Goal: Task Accomplishment & Management: Complete application form

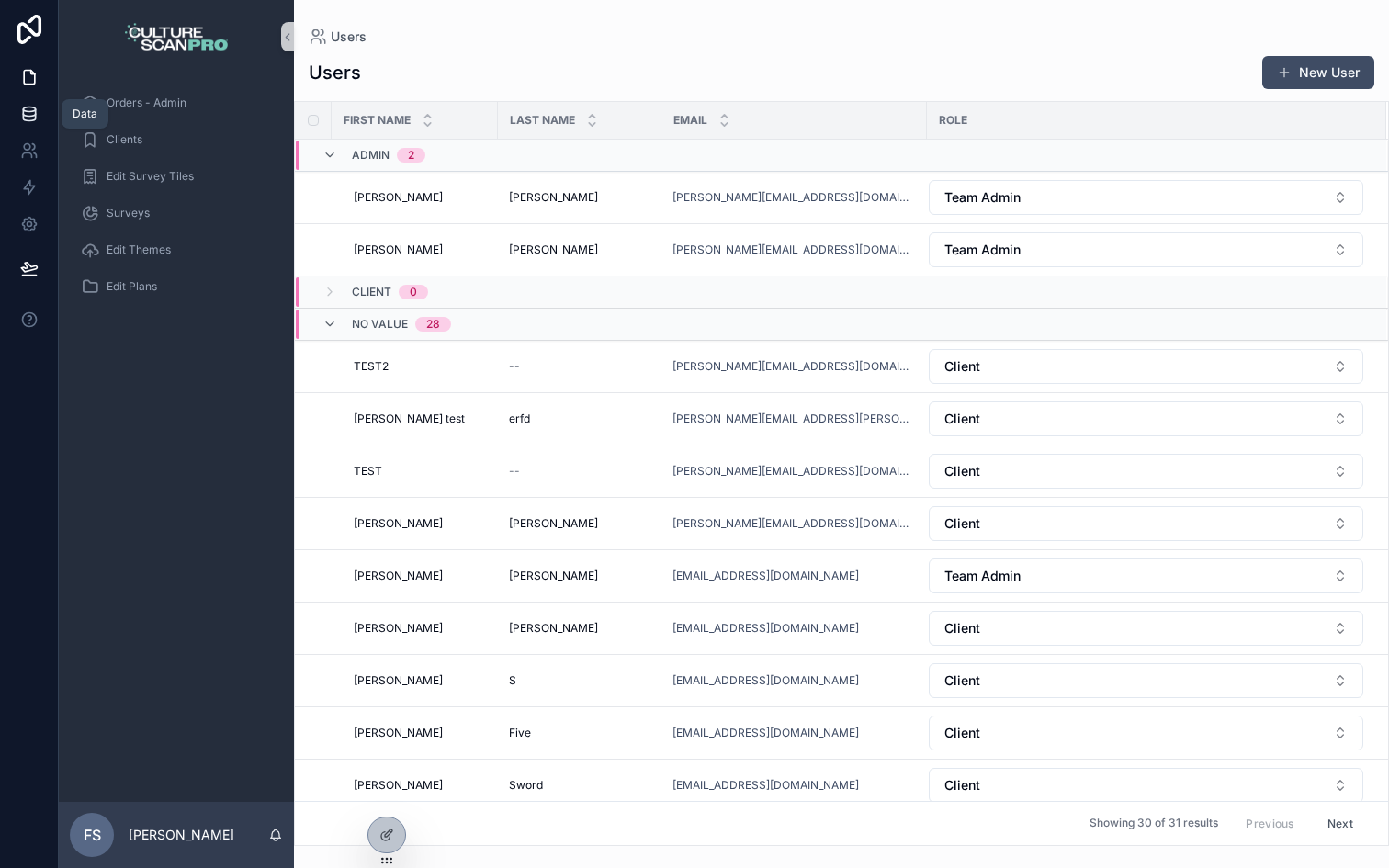
click at [26, 109] on icon at bounding box center [29, 114] width 19 height 19
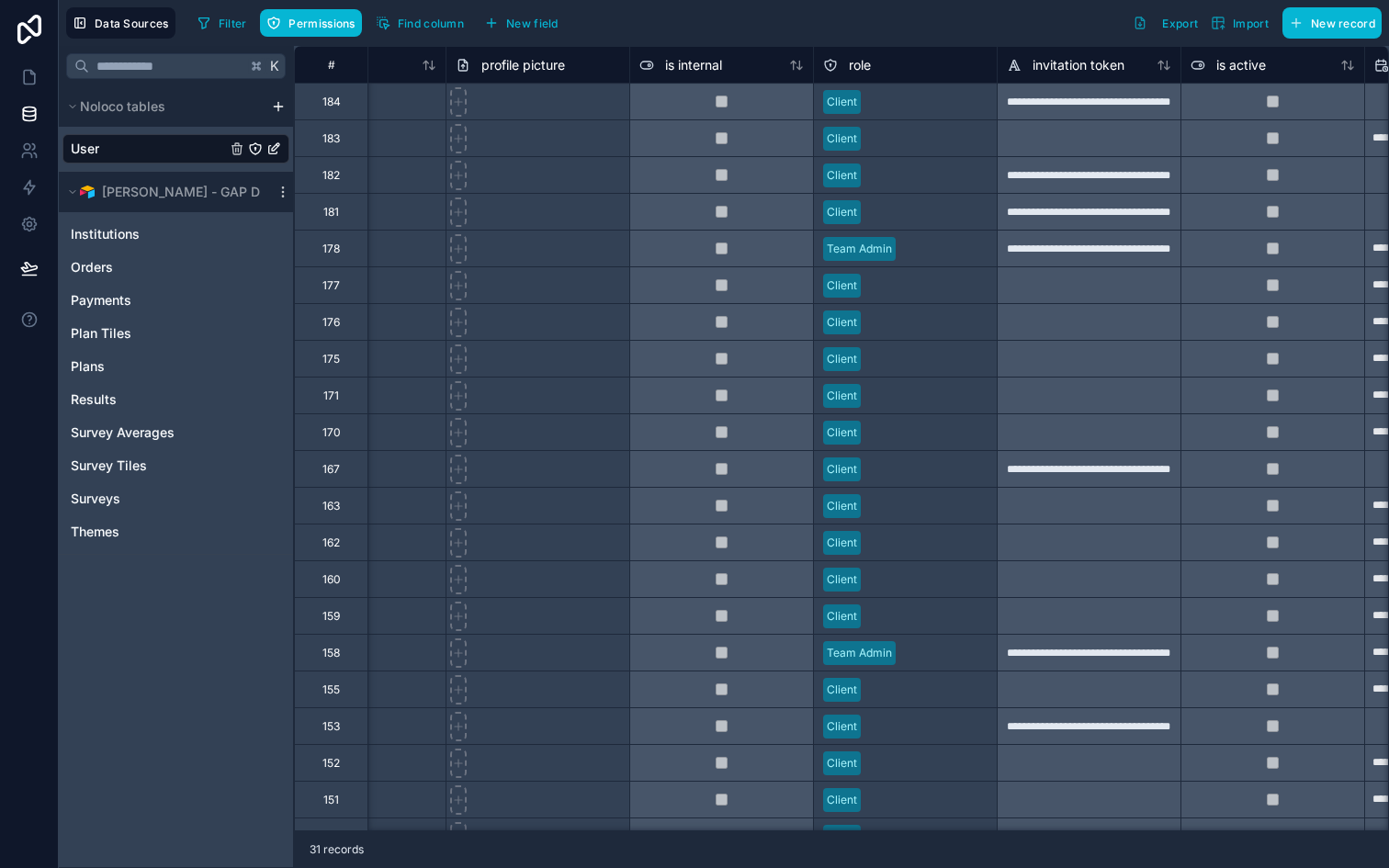
scroll to position [0, 491]
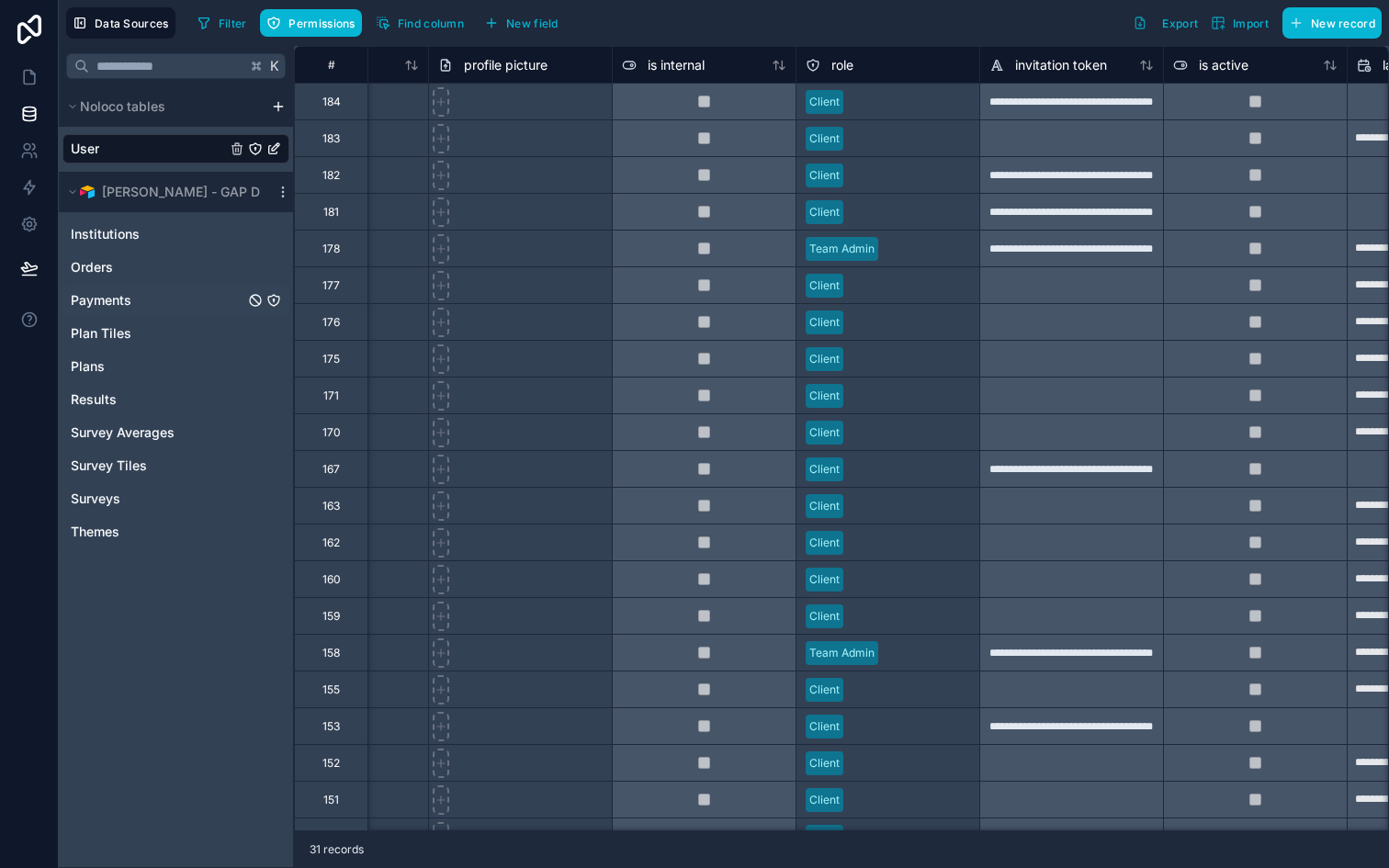
click at [110, 298] on span "Payments" at bounding box center [101, 300] width 61 height 19
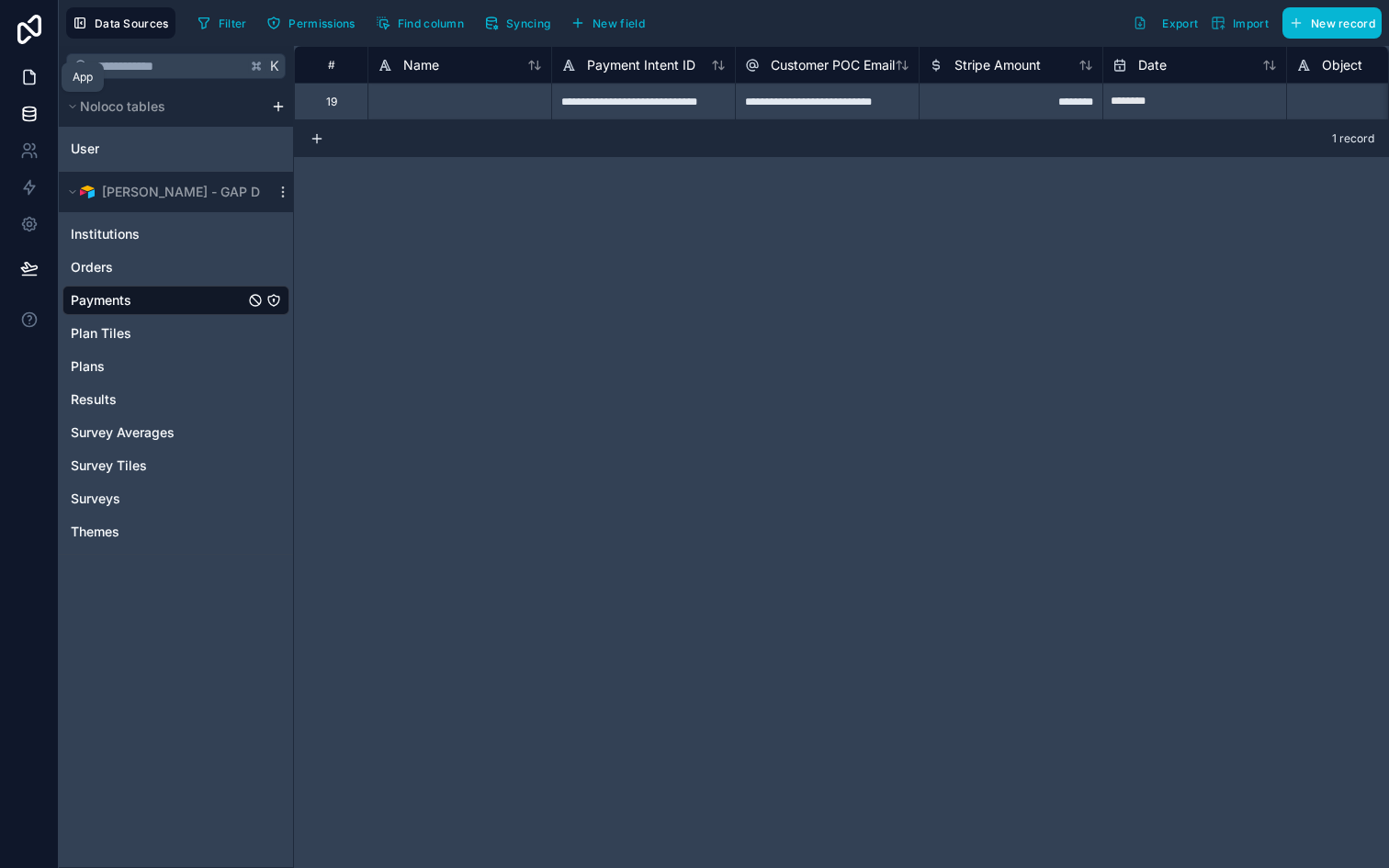
click at [30, 73] on icon at bounding box center [32, 72] width 4 height 4
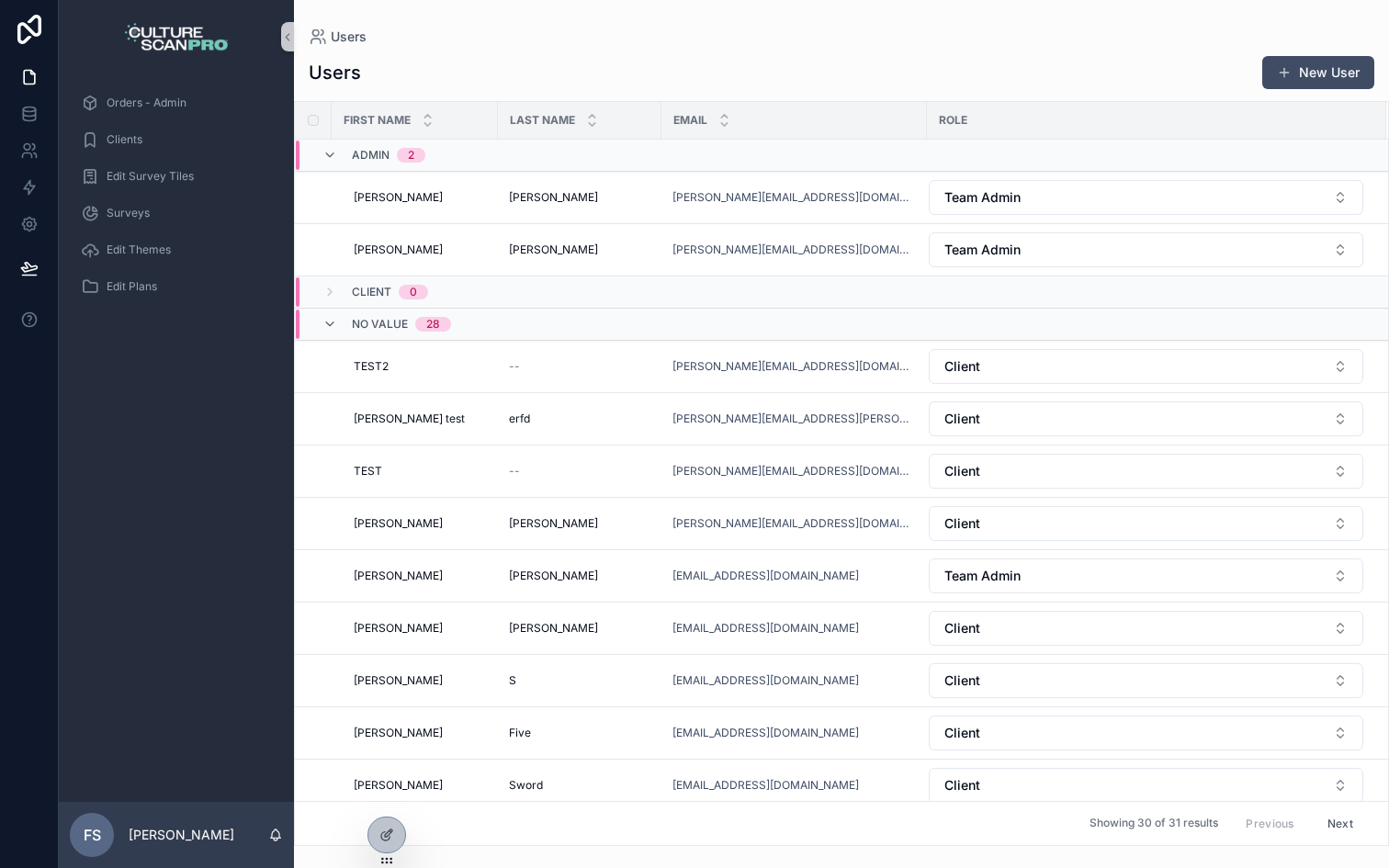
click at [96, 426] on div "Orders - Admin Clients Edit Survey Tiles Surveys Edit Themes Edit Plans" at bounding box center [176, 437] width 235 height 728
click at [379, 833] on icon at bounding box center [386, 835] width 15 height 15
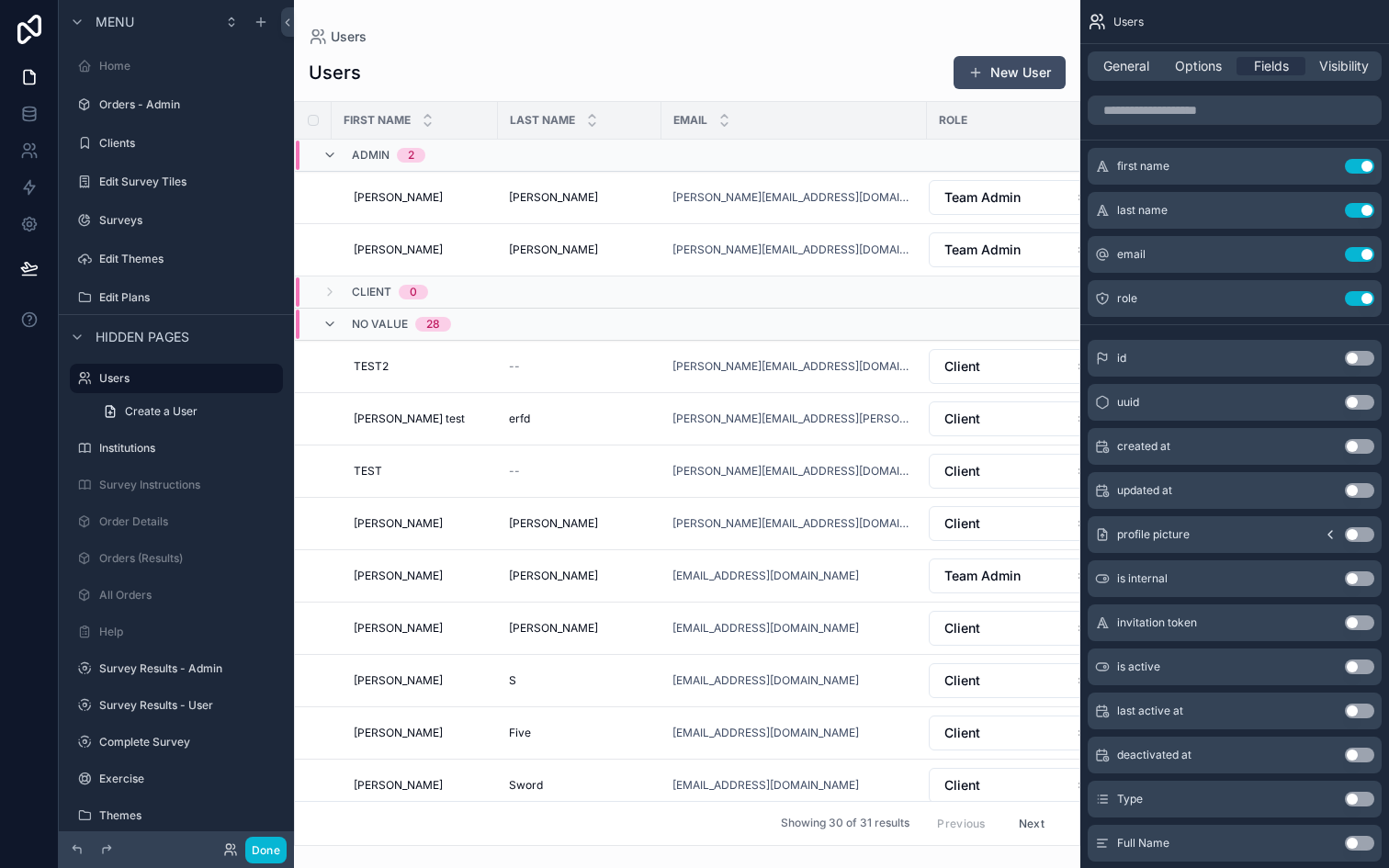
scroll to position [16, 0]
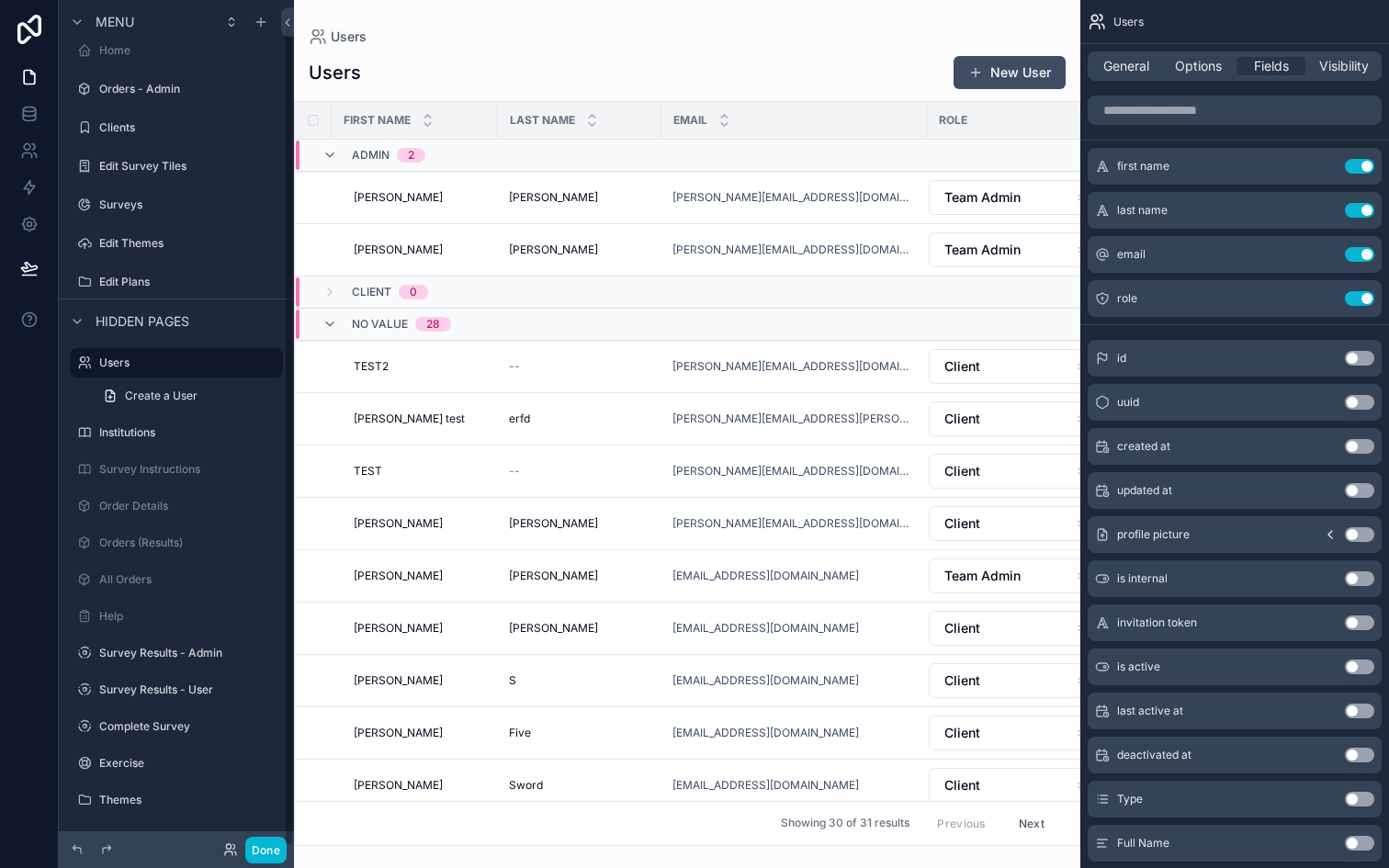
click at [121, 710] on div "Complete Survey" at bounding box center [176, 727] width 235 height 33
click at [121, 717] on div "Complete Survey" at bounding box center [176, 726] width 155 height 23
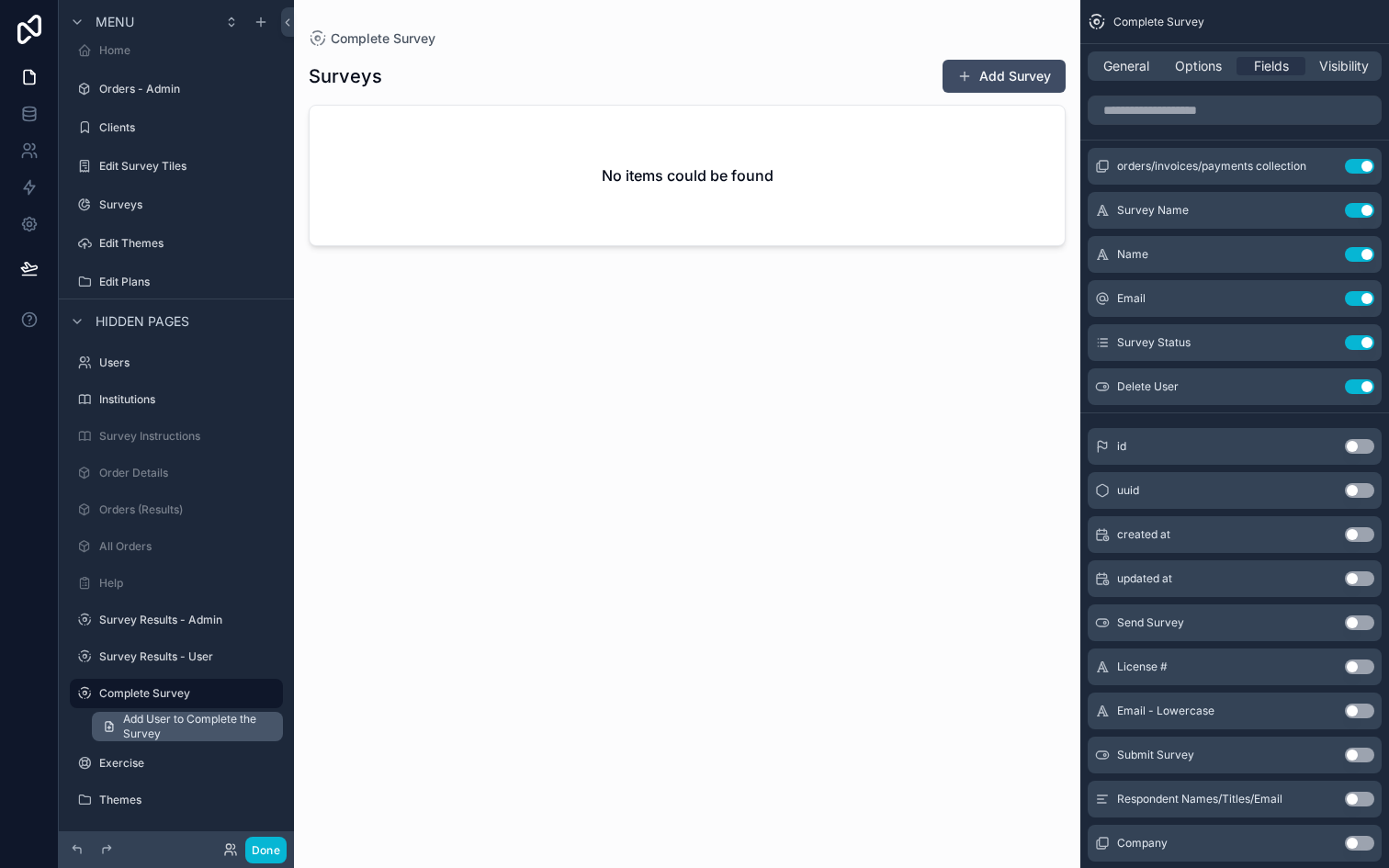
click at [133, 728] on span "Add User to Complete the Survey" at bounding box center [198, 727] width 149 height 29
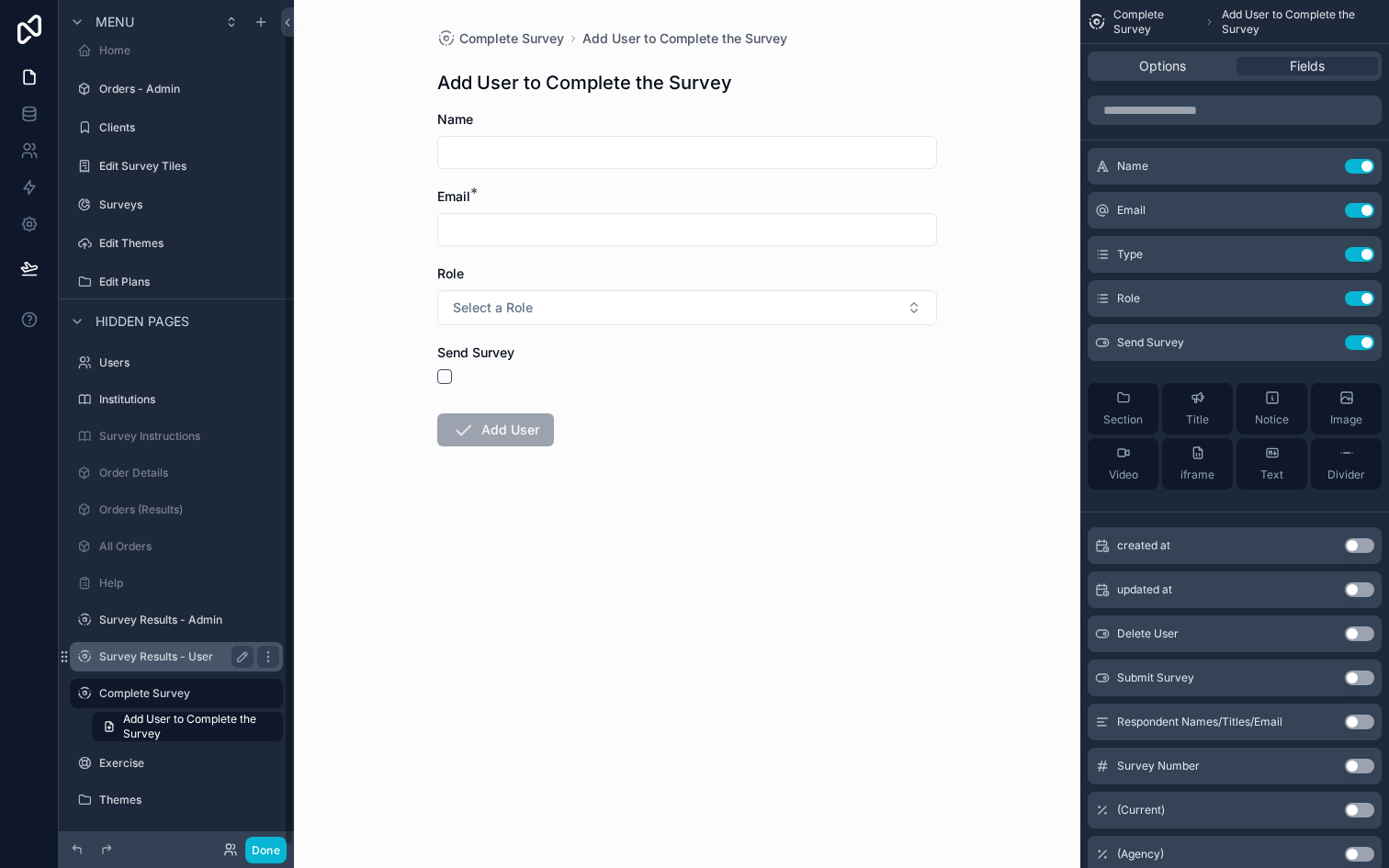
click at [139, 658] on label "Survey Results - User" at bounding box center [172, 656] width 147 height 15
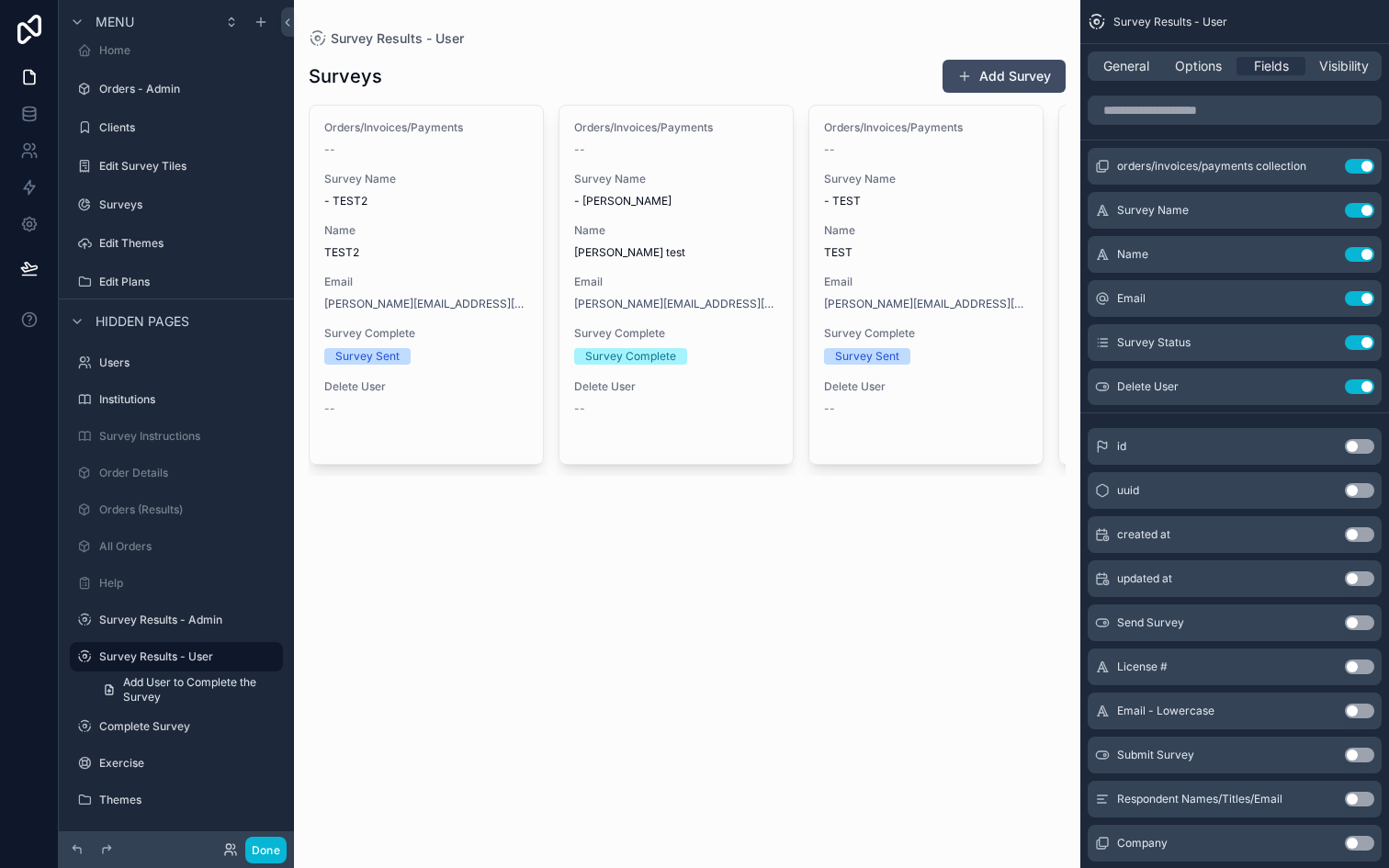
click at [488, 232] on div "scrollable content" at bounding box center [687, 267] width 787 height 535
click at [488, 232] on span "Name" at bounding box center [426, 230] width 204 height 15
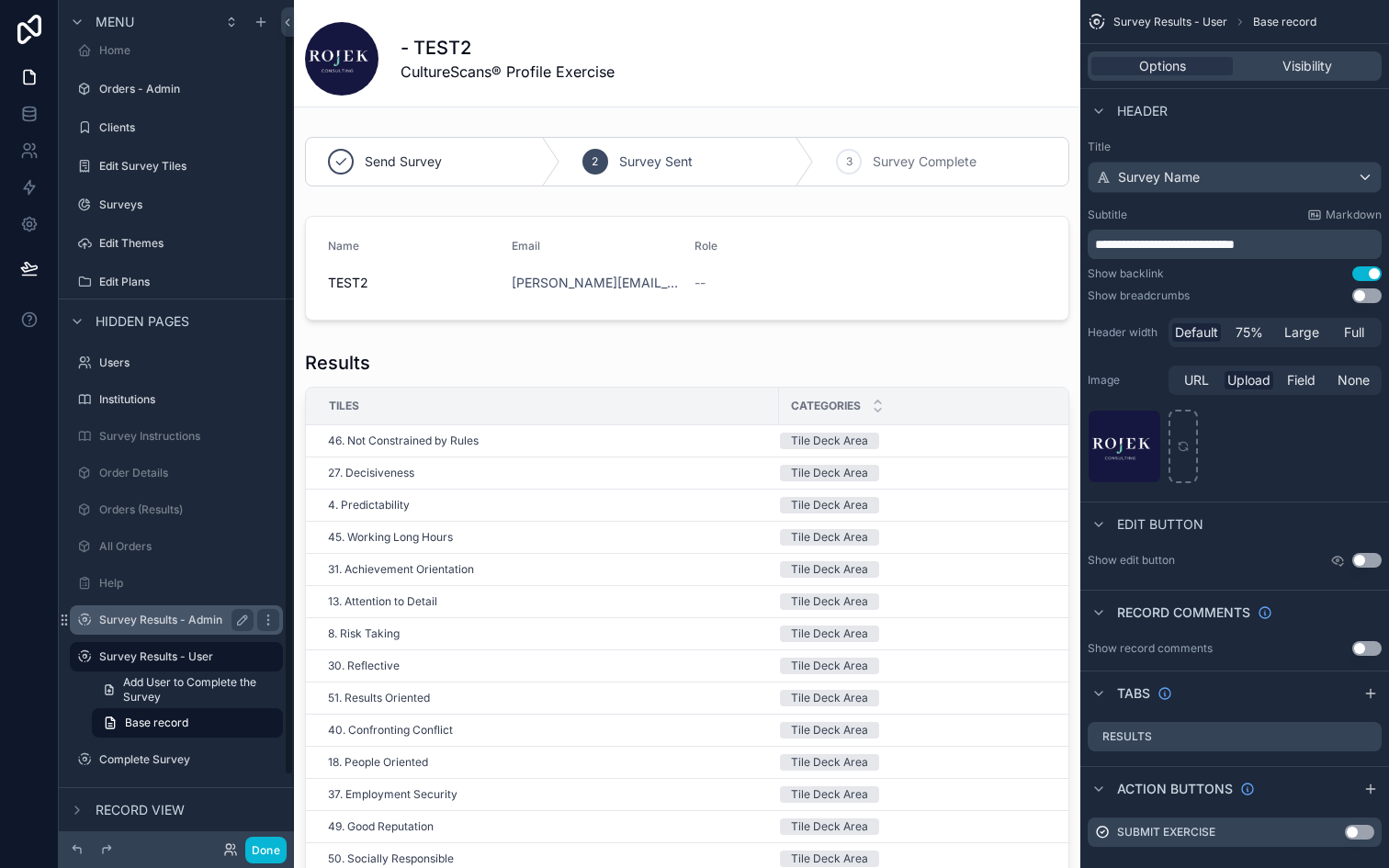
click at [140, 618] on label "Survey Results - Admin" at bounding box center [172, 619] width 147 height 15
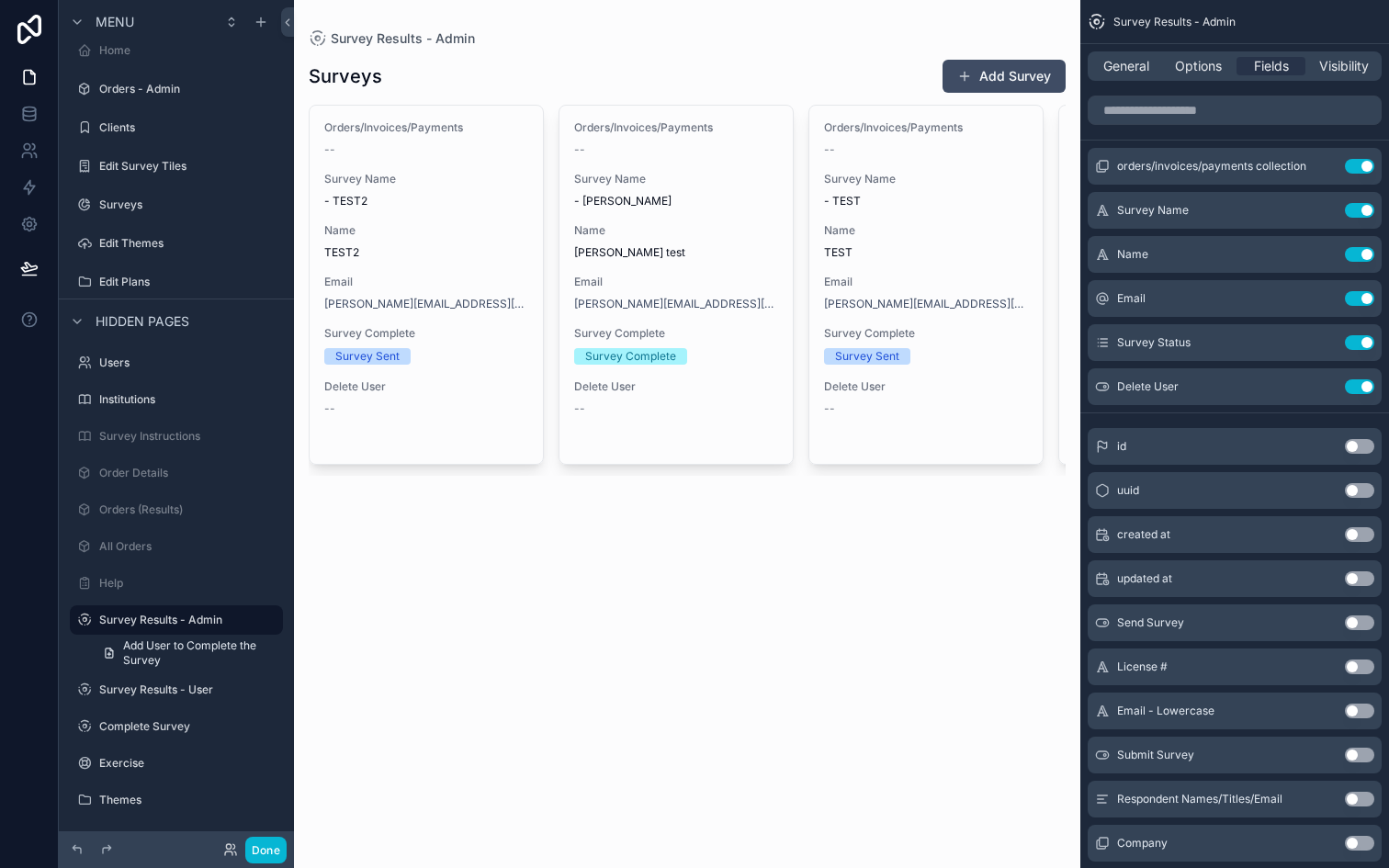
click at [455, 346] on div "scrollable content" at bounding box center [687, 267] width 787 height 535
click at [133, 736] on div "Complete Survey" at bounding box center [176, 726] width 155 height 23
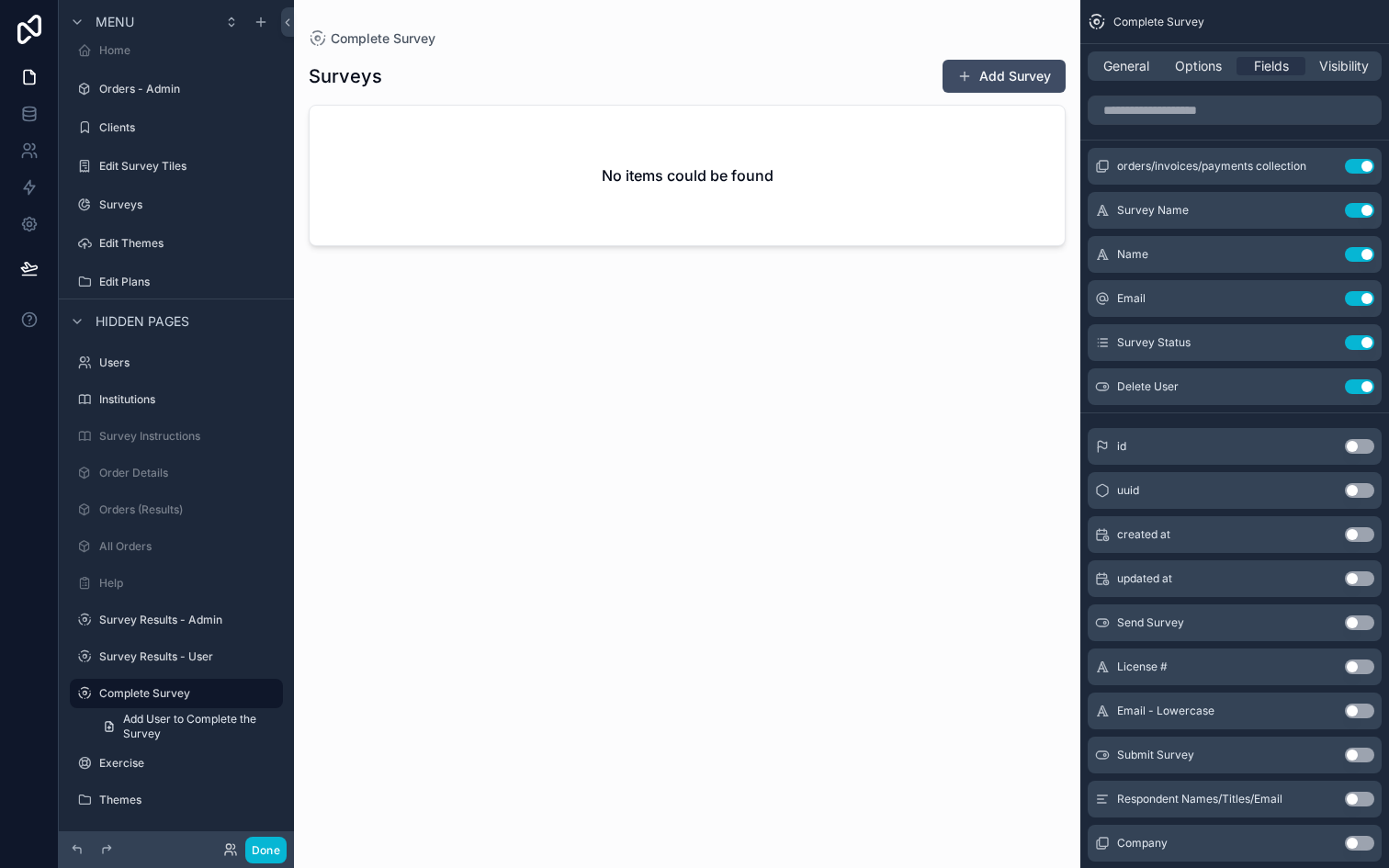
click at [229, 842] on div "Done" at bounding box center [250, 849] width 73 height 26
click at [226, 848] on icon at bounding box center [230, 849] width 15 height 15
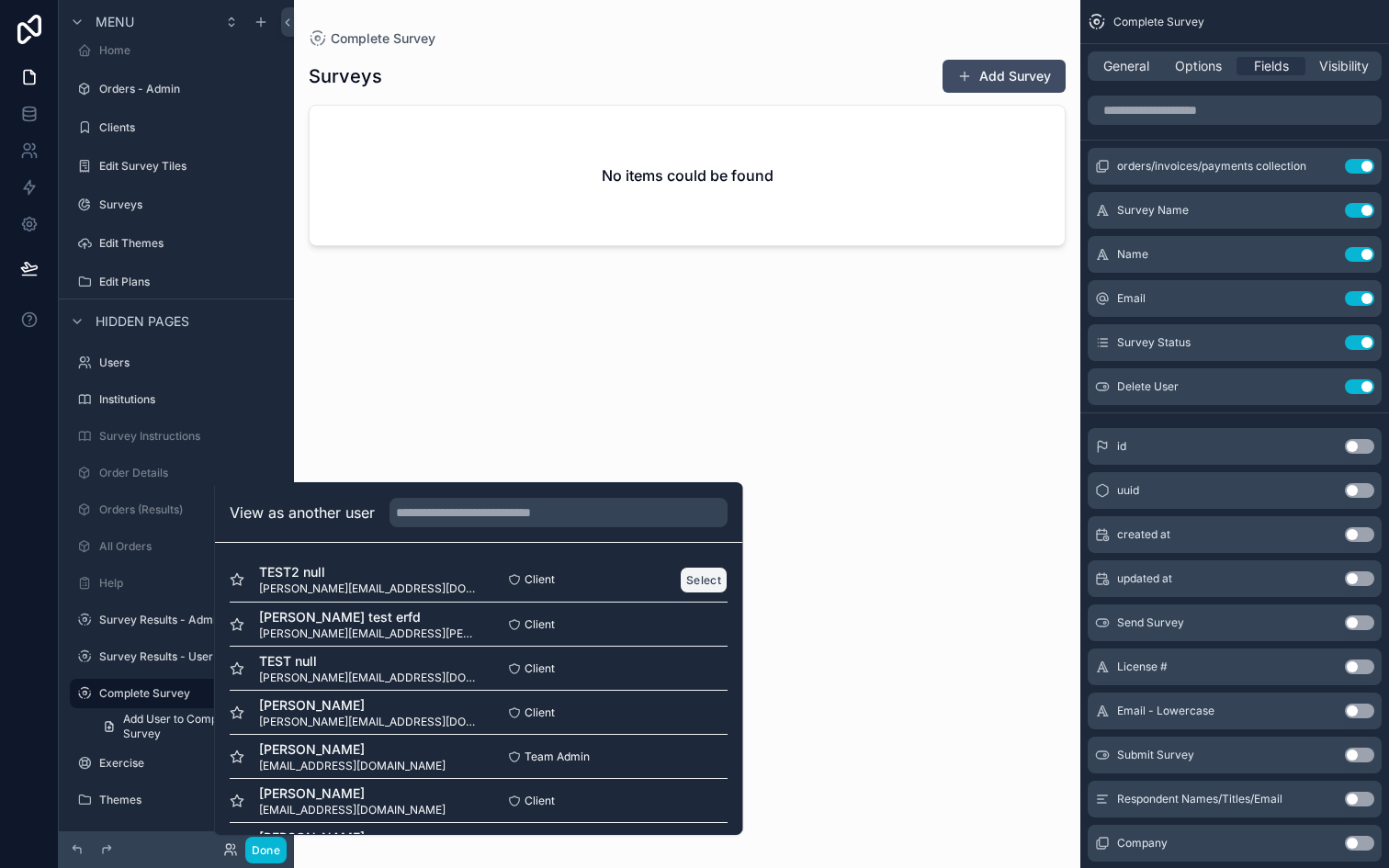
click at [721, 576] on button "Select" at bounding box center [703, 579] width 48 height 26
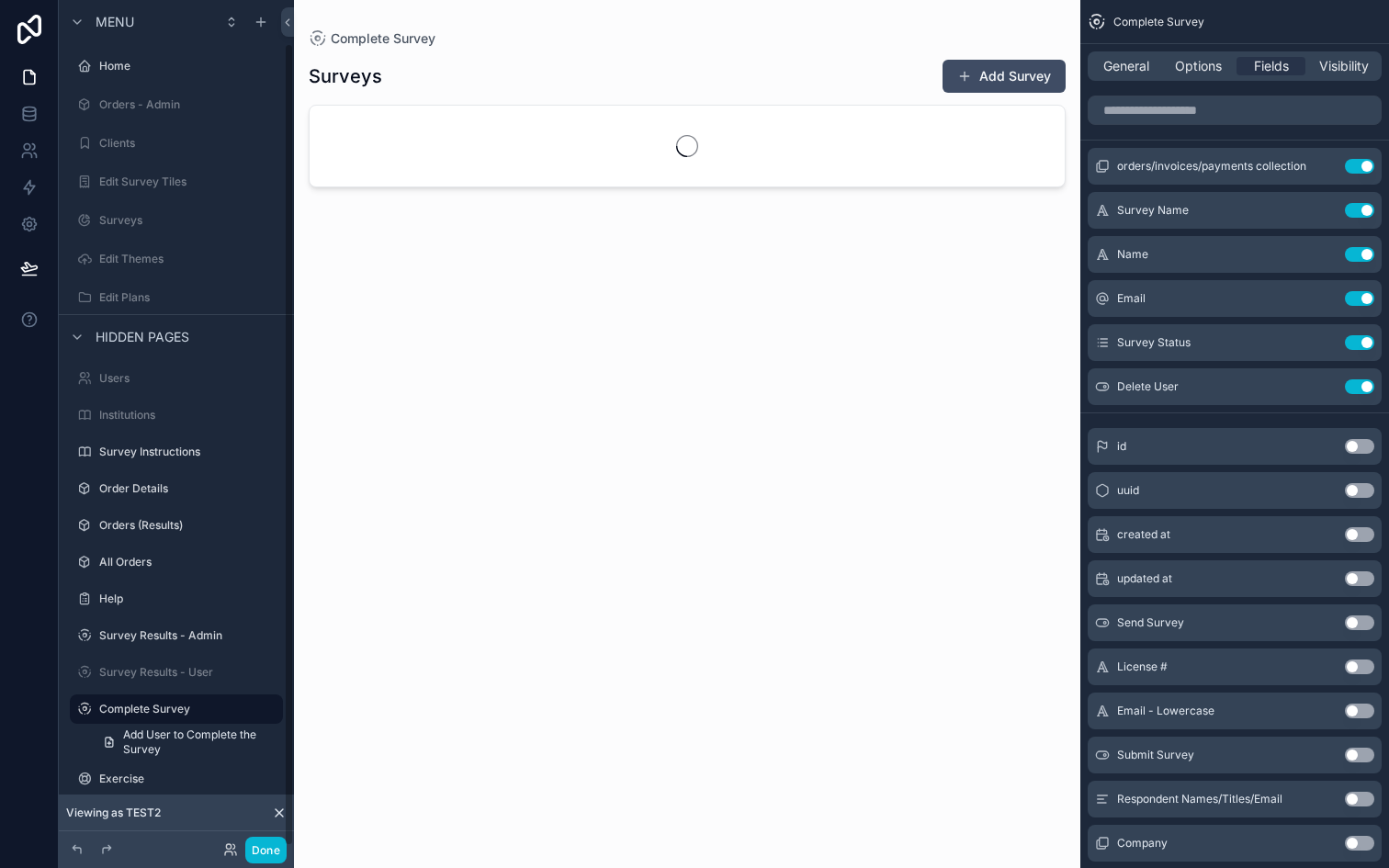
scroll to position [45, 0]
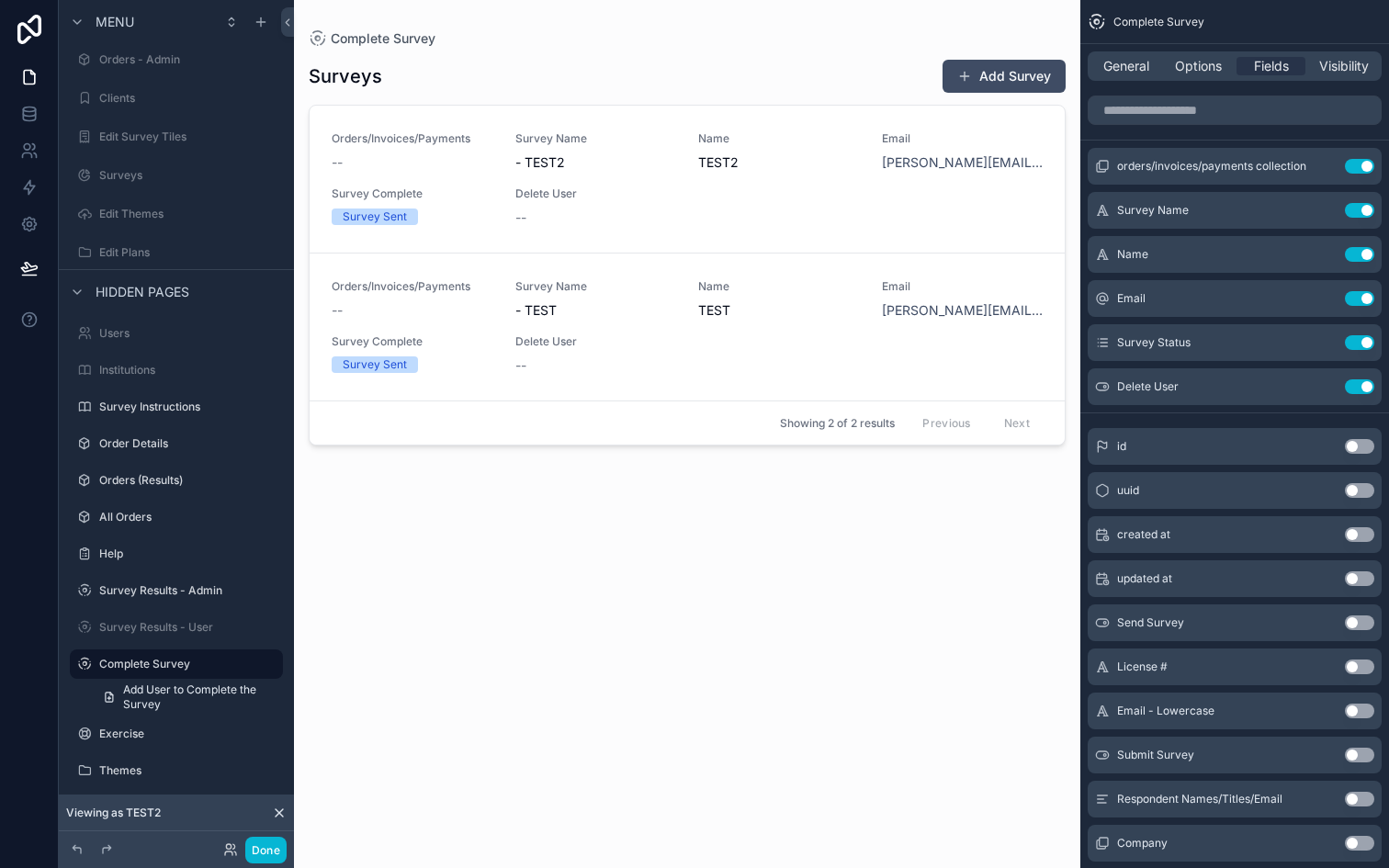
click at [503, 205] on div "scrollable content" at bounding box center [687, 423] width 787 height 846
click at [503, 205] on div "Orders/Invoices/Payments -- Survey Name - TEST2 Name TEST2 Email [PERSON_NAME][…" at bounding box center [687, 179] width 711 height 96
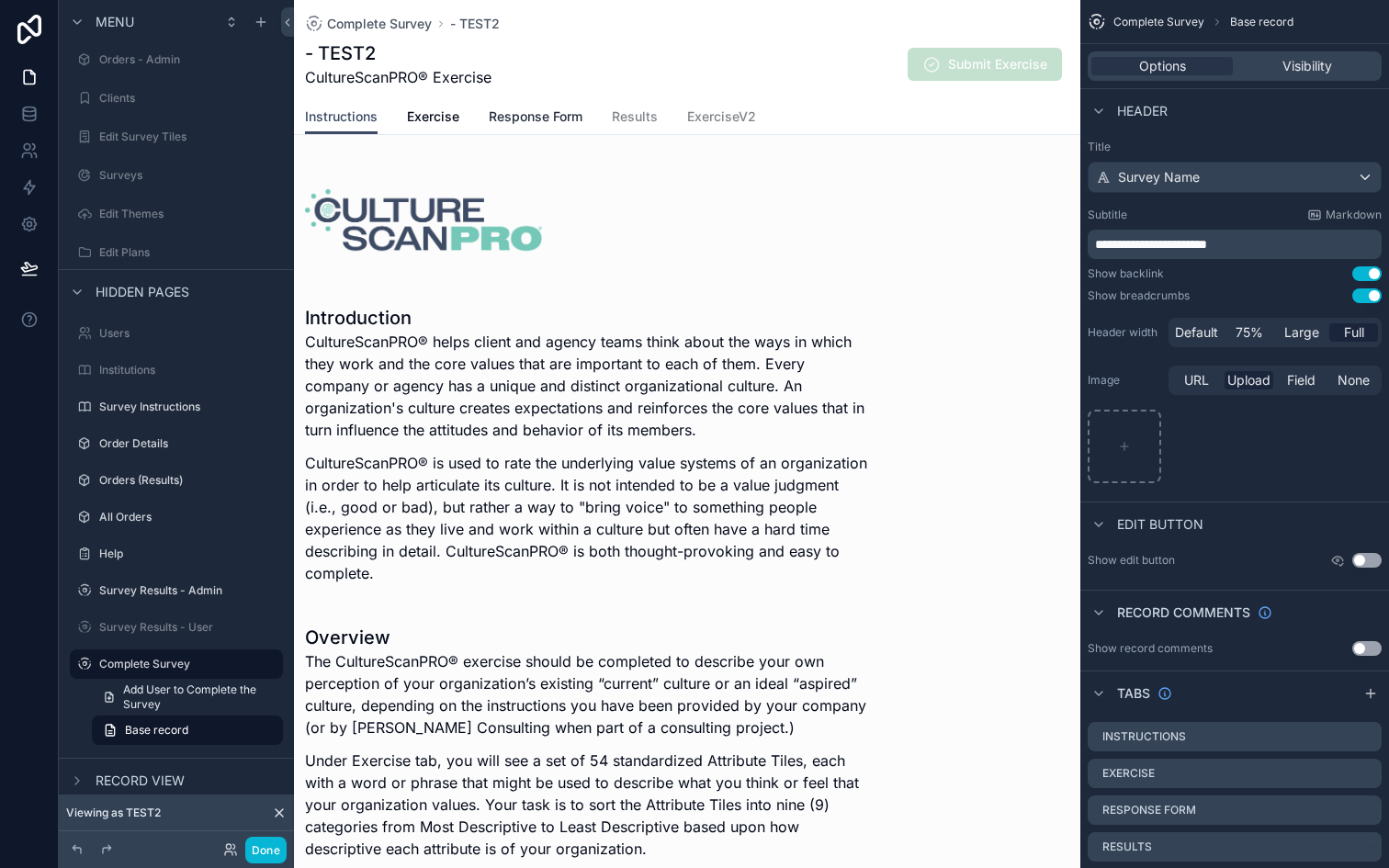
click at [529, 133] on link "Response Form" at bounding box center [536, 119] width 94 height 37
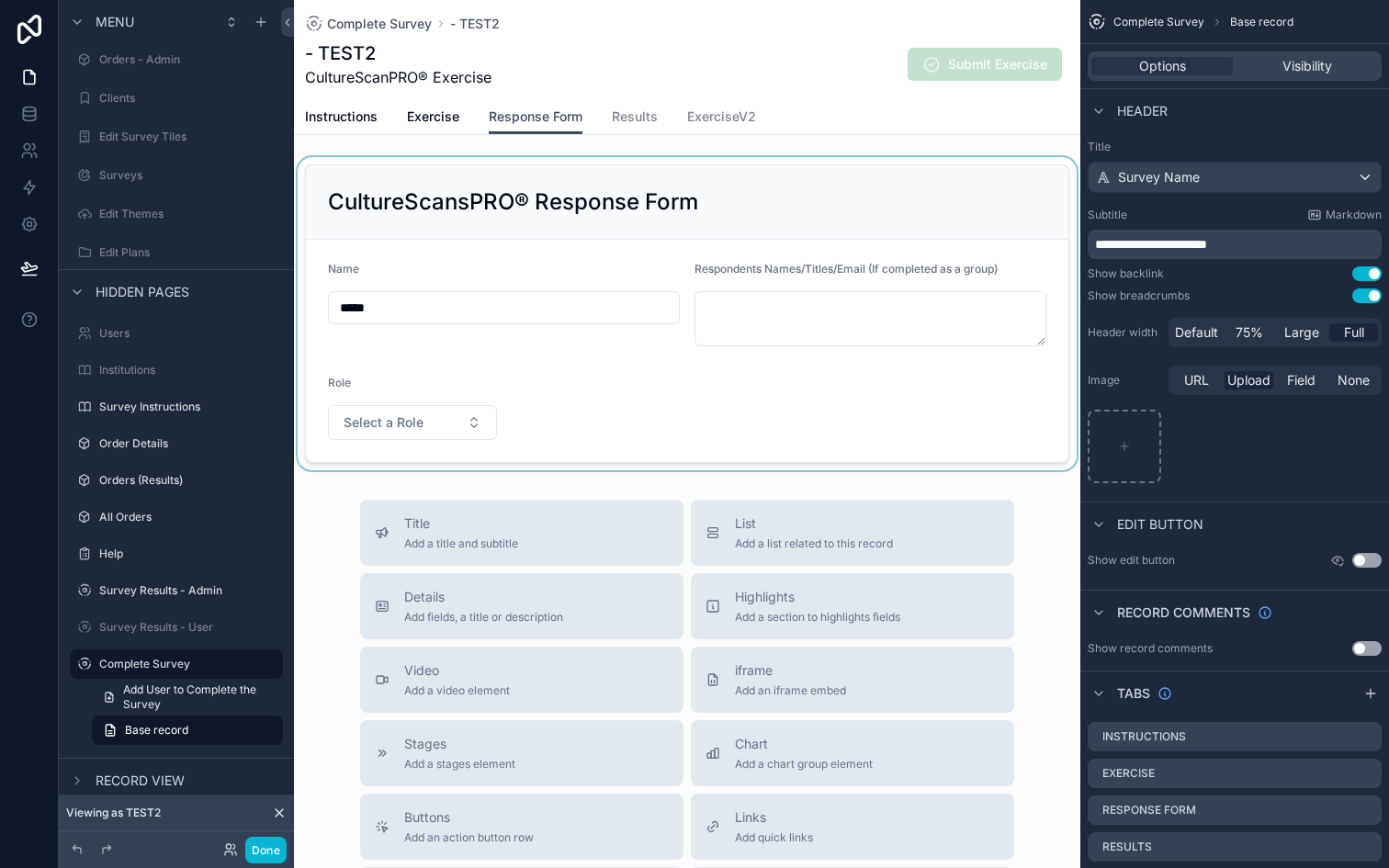
click at [446, 197] on div "scrollable content" at bounding box center [687, 313] width 787 height 313
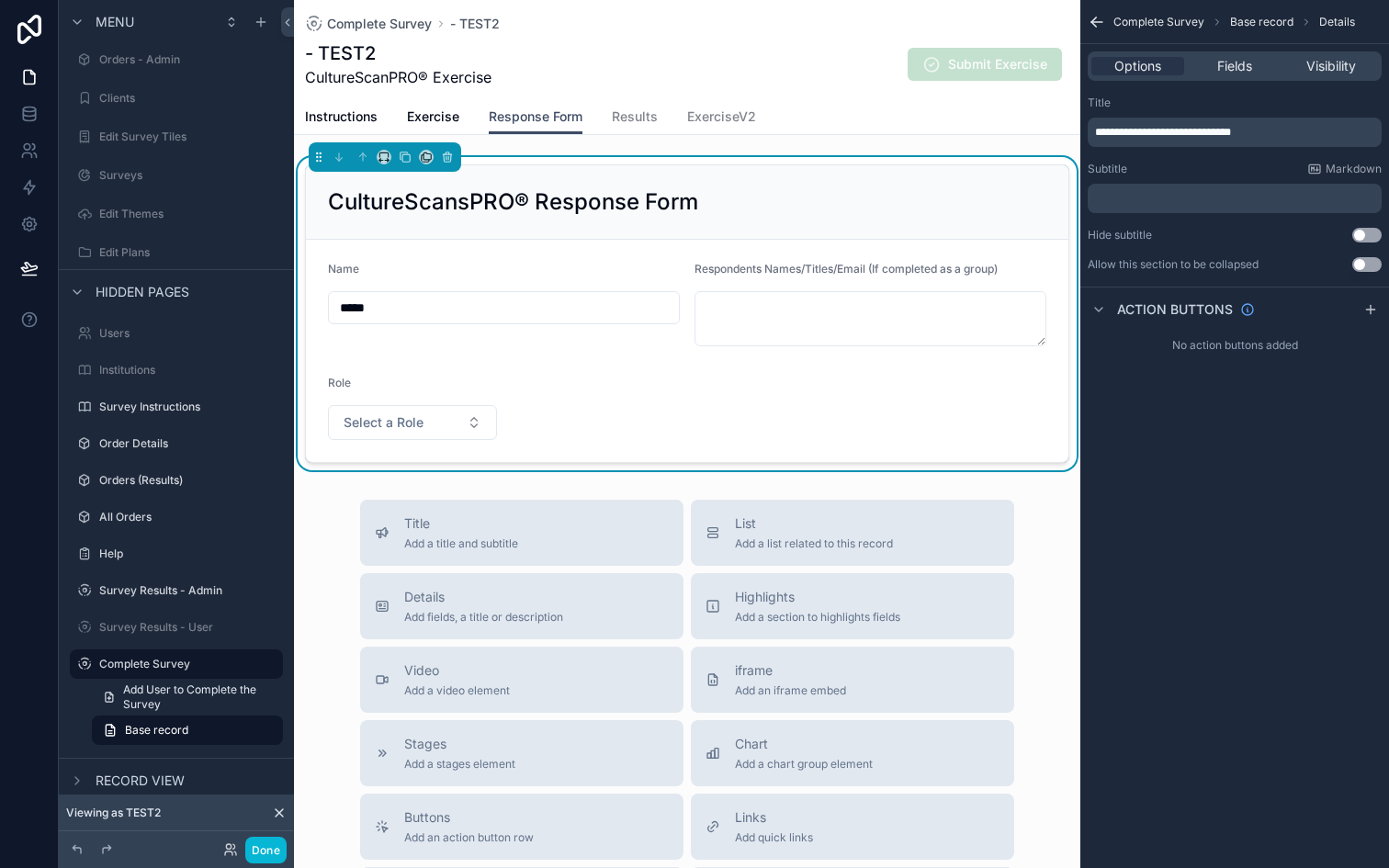
click at [1163, 127] on span "**********" at bounding box center [1163, 131] width 136 height 11
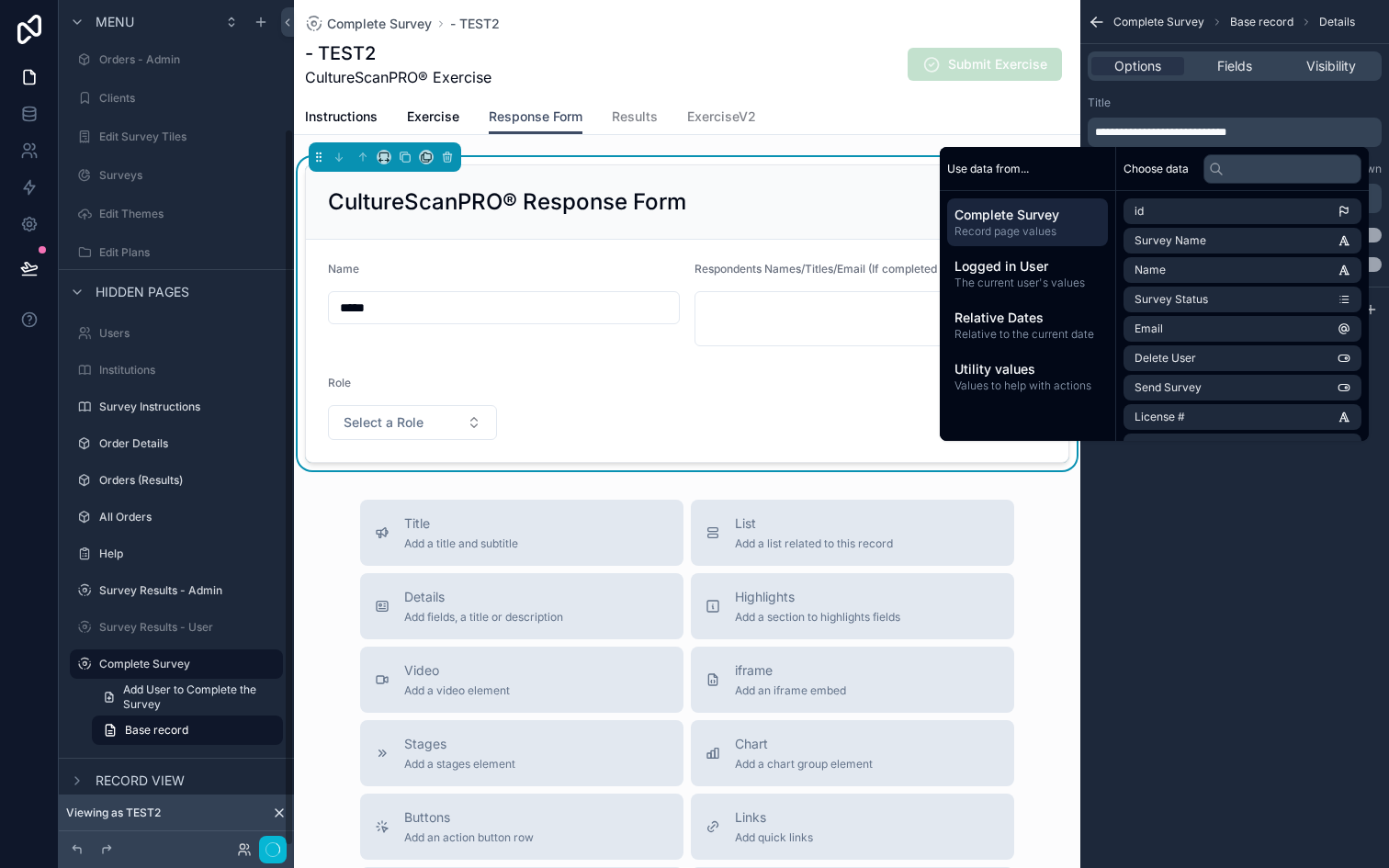
scroll to position [152, 0]
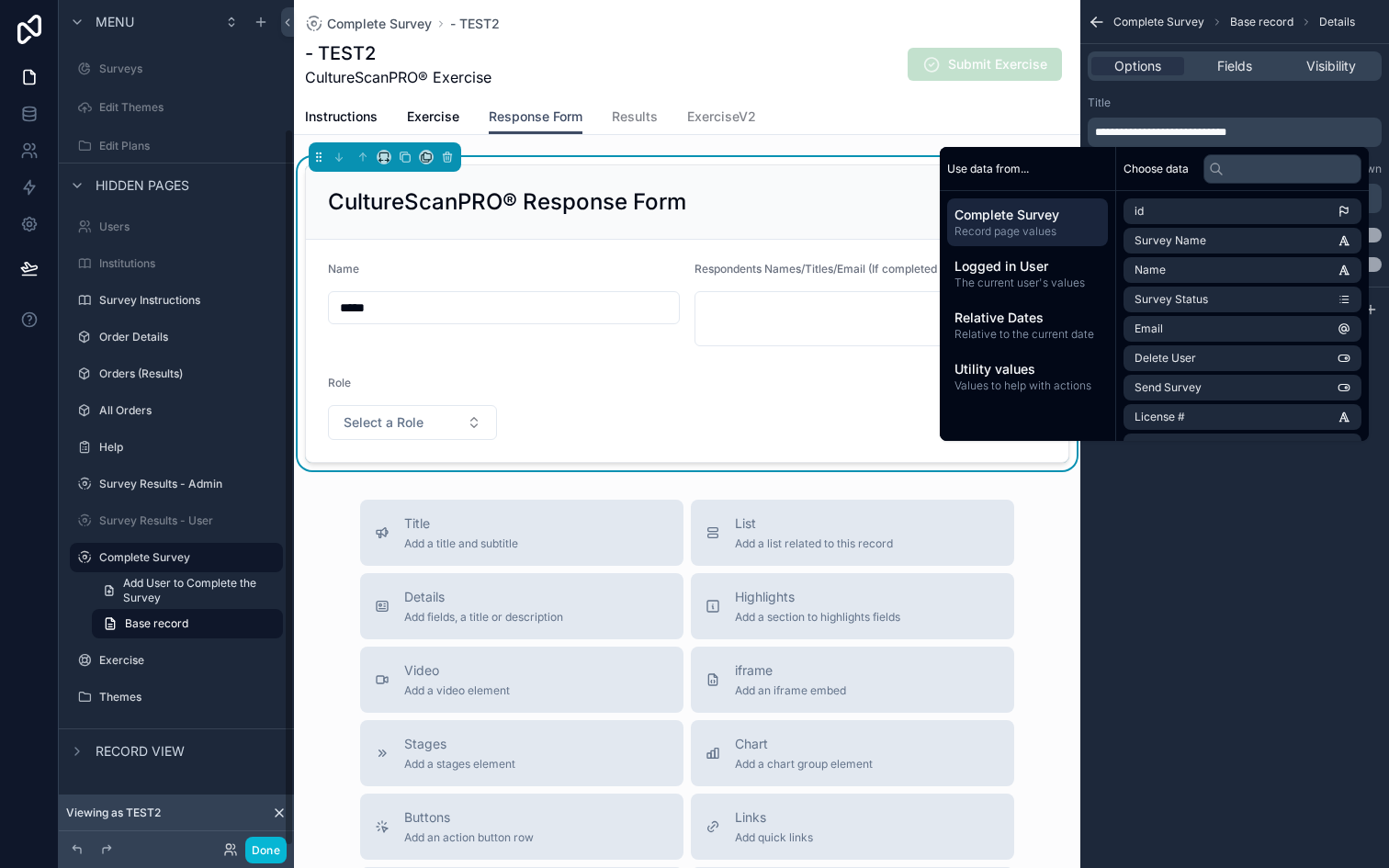
click at [801, 82] on div "- TEST2 CultureScanPRO® Exercise Submit Exercise" at bounding box center [687, 64] width 764 height 48
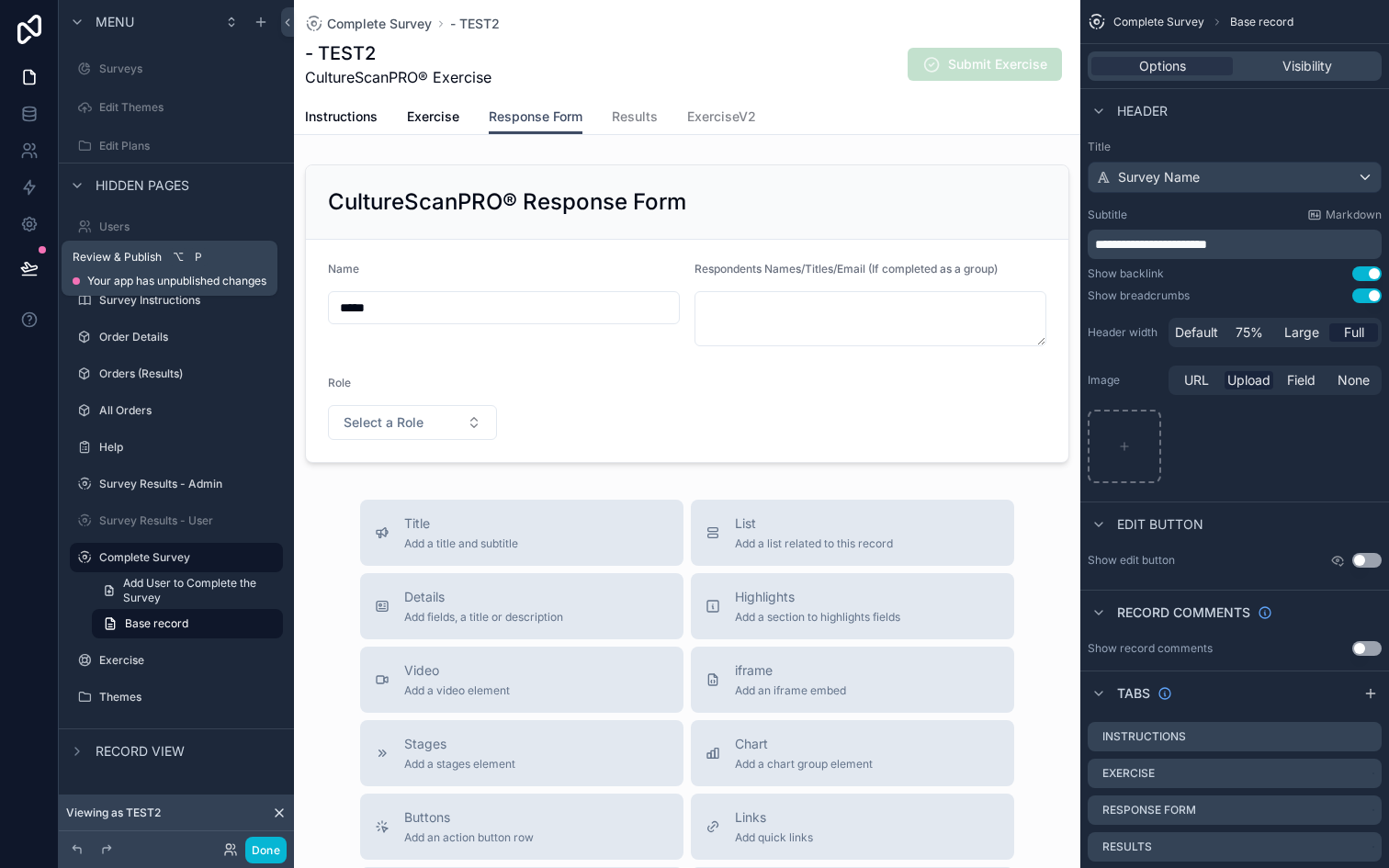
click at [31, 261] on icon at bounding box center [29, 267] width 19 height 19
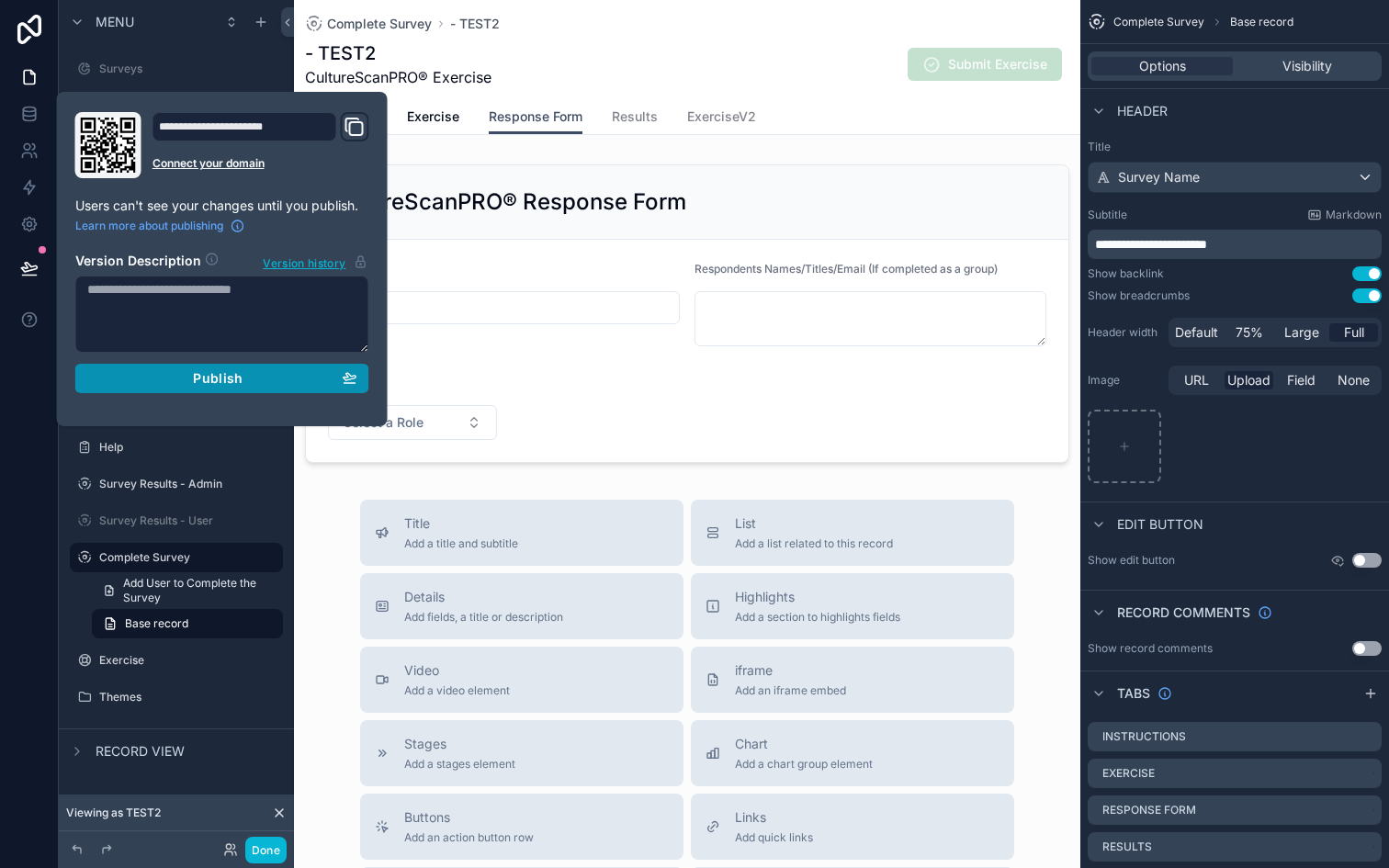
click at [149, 379] on div "Publish" at bounding box center [222, 378] width 270 height 17
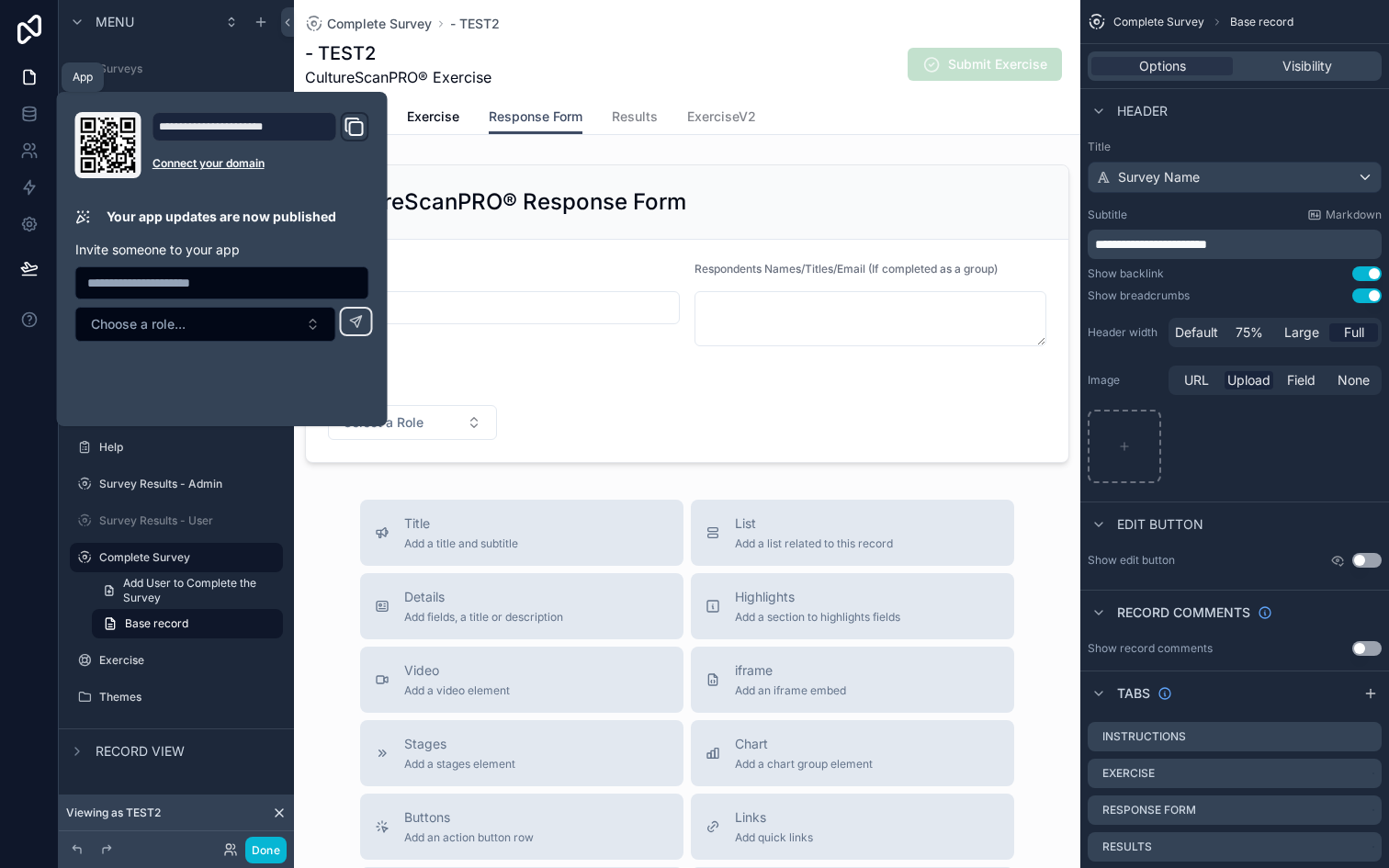
click at [28, 69] on icon at bounding box center [29, 76] width 19 height 19
